Goal: Task Accomplishment & Management: Use online tool/utility

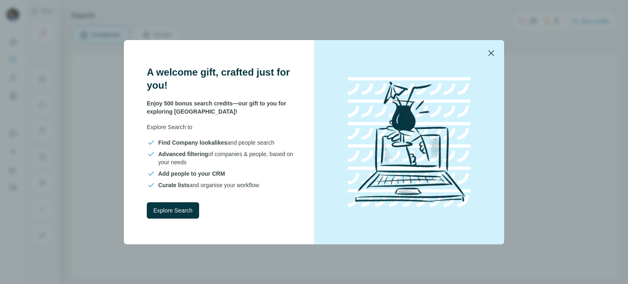
click at [491, 55] on icon "button" at bounding box center [491, 53] width 10 height 10
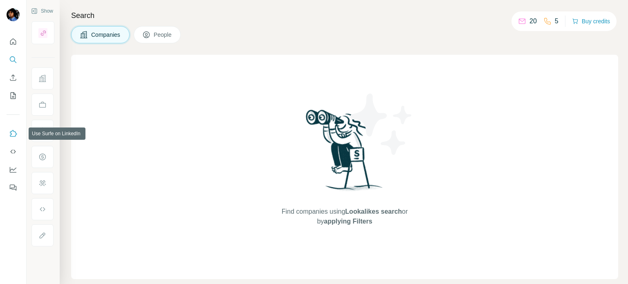
click at [14, 133] on icon "Use Surfe on LinkedIn" at bounding box center [13, 134] width 8 height 8
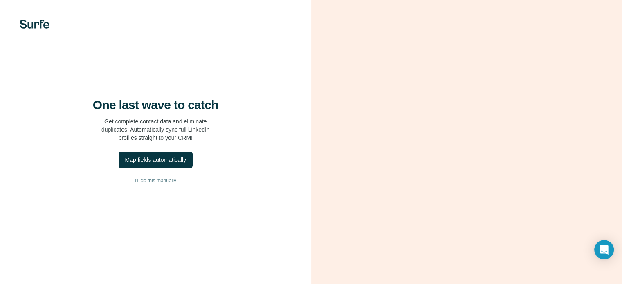
click at [162, 184] on span "I’ll do this manually" at bounding box center [155, 180] width 41 height 7
click at [156, 164] on div "Map fields automatically" at bounding box center [155, 160] width 61 height 8
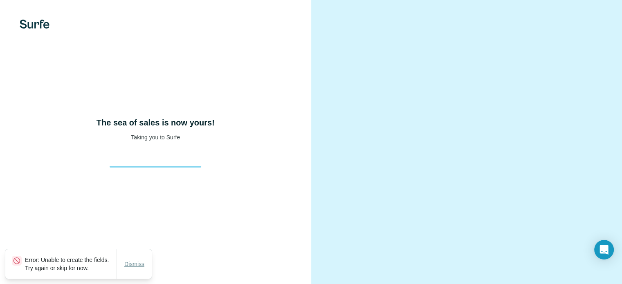
click at [129, 260] on span "Dismiss" at bounding box center [134, 264] width 20 height 8
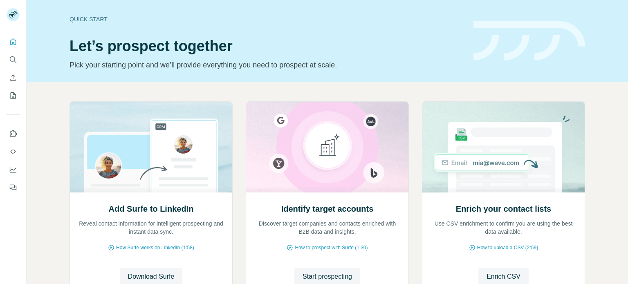
click at [12, 133] on icon "Use Surfe on LinkedIn" at bounding box center [13, 134] width 8 height 8
